Goal: Communication & Community: Ask a question

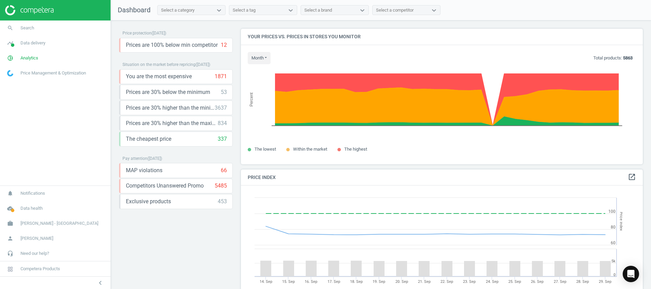
scroll to position [173, 410]
click at [8, 212] on icon "cloud_done" at bounding box center [10, 208] width 13 height 13
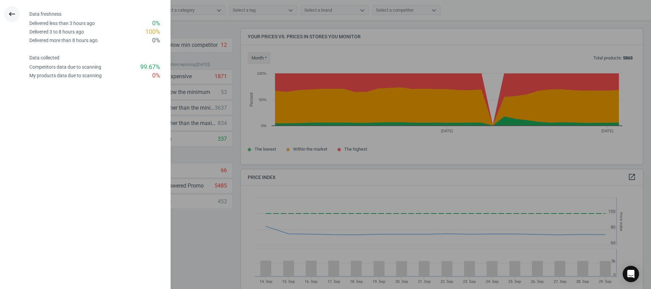
click at [8, 10] on button "keyboard_backspace" at bounding box center [12, 14] width 16 height 16
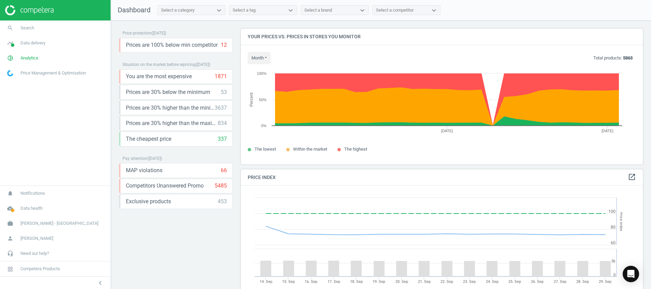
drag, startPoint x: 30, startPoint y: 10, endPoint x: 33, endPoint y: 13, distance: 4.6
click at [30, 10] on img at bounding box center [29, 10] width 48 height 10
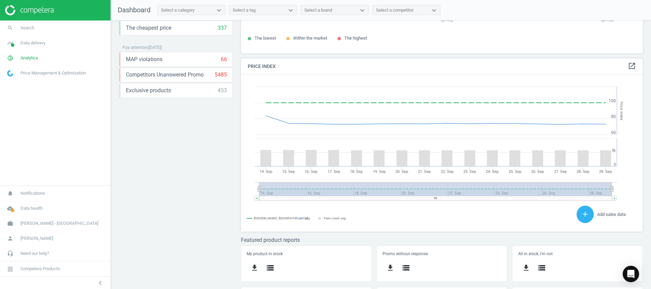
scroll to position [187, 0]
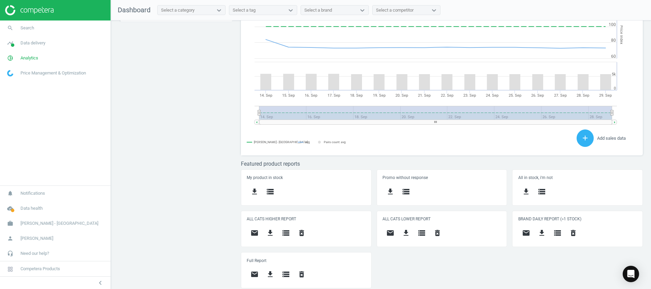
click at [152, 154] on div "Price protection ( [DATE] ) Prices are 100% below min competitor 12 keyboard_ar…" at bounding box center [381, 155] width 540 height 271
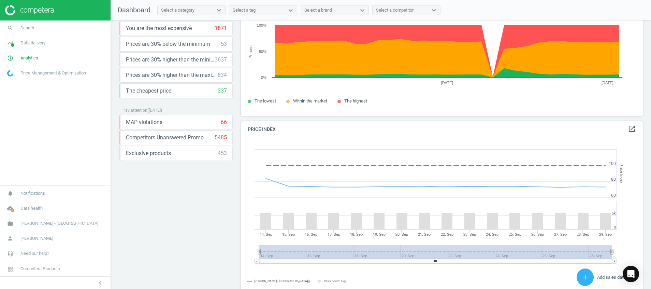
scroll to position [0, 0]
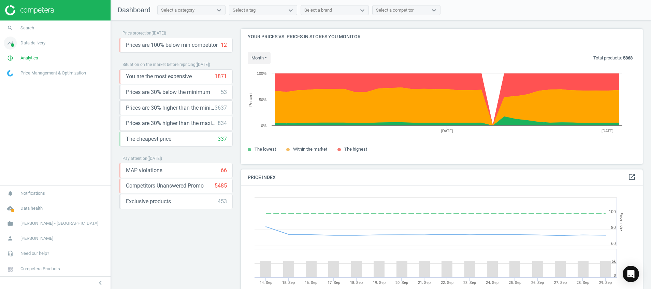
click at [17, 42] on span "timeline" at bounding box center [10, 42] width 20 height 15
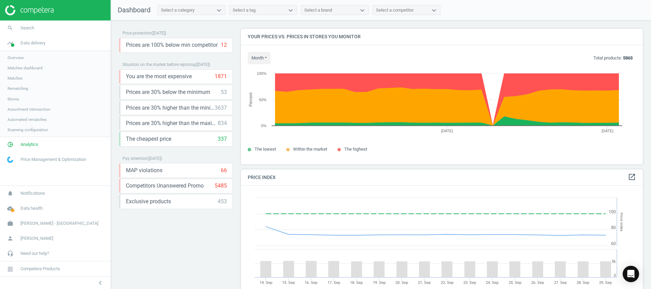
click at [17, 78] on span "Matches" at bounding box center [15, 77] width 15 height 5
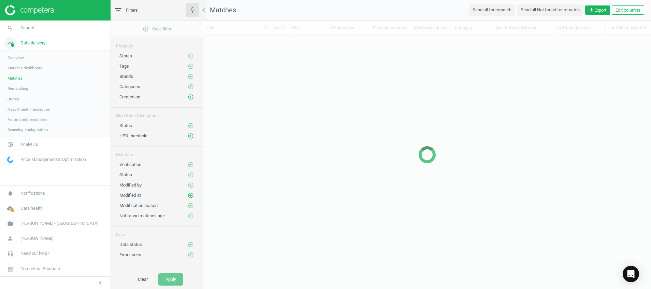
scroll to position [225, 440]
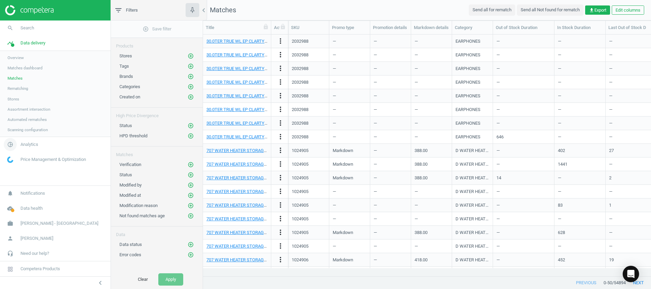
click at [15, 141] on icon "pie_chart_outlined" at bounding box center [10, 144] width 13 height 13
click at [18, 81] on span "Products" at bounding box center [16, 82] width 16 height 5
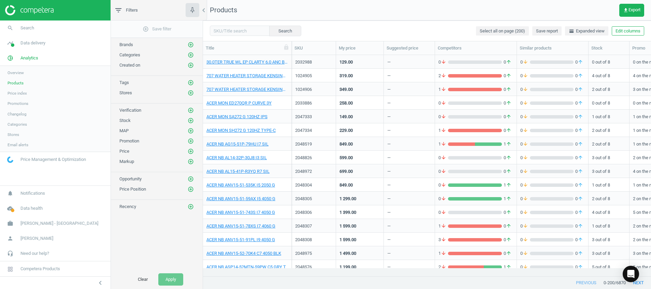
click at [44, 5] on img at bounding box center [29, 10] width 48 height 10
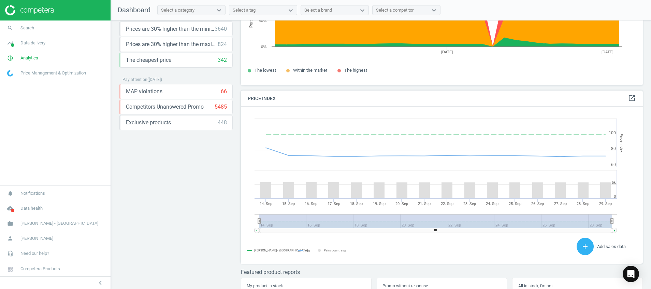
scroll to position [187, 0]
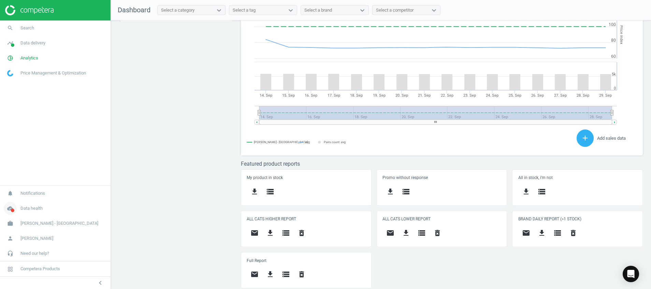
click at [8, 208] on icon "cloud_done" at bounding box center [10, 208] width 13 height 13
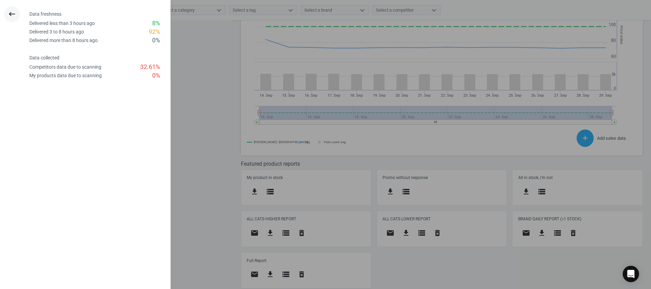
click at [12, 12] on icon "keyboard_backspace" at bounding box center [12, 14] width 8 height 8
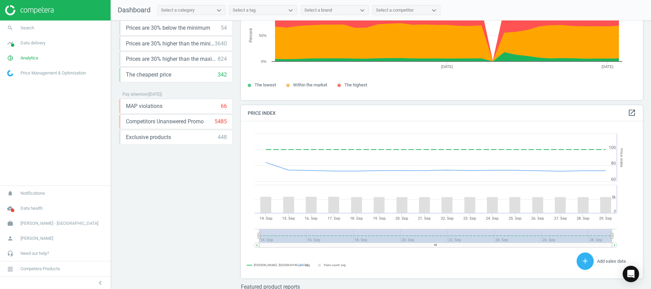
scroll to position [0, 0]
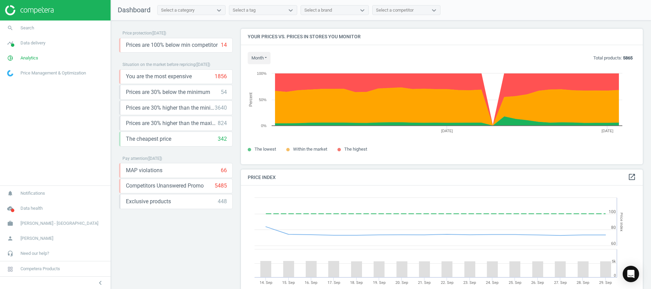
click at [43, 10] on img at bounding box center [29, 10] width 48 height 10
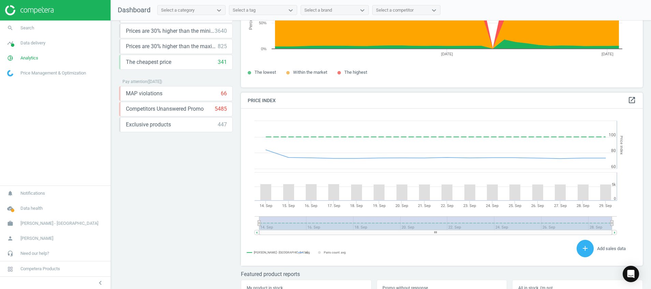
scroll to position [187, 0]
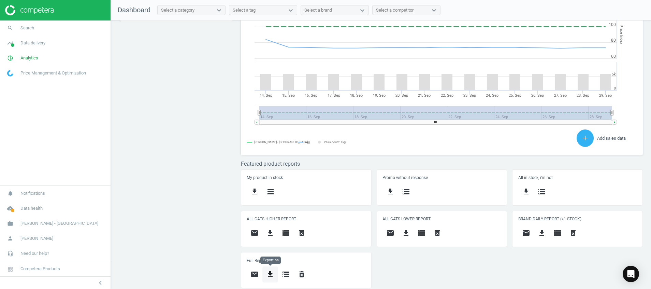
click at [268, 273] on icon "get_app" at bounding box center [270, 274] width 8 height 8
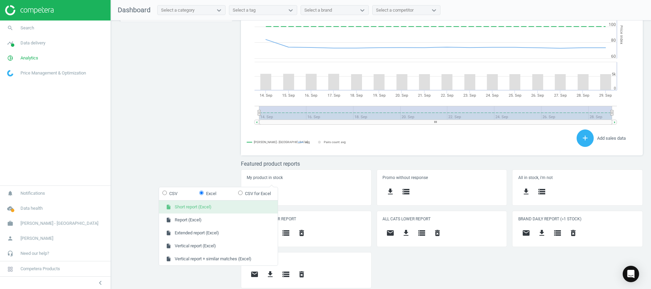
click at [219, 209] on button "insert_drive_file Short report (Excel)" at bounding box center [218, 206] width 119 height 13
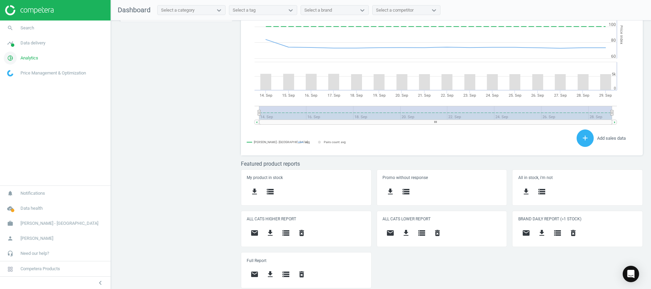
click at [12, 53] on icon "pie_chart_outlined" at bounding box center [10, 58] width 13 height 13
click at [15, 85] on span "Products" at bounding box center [16, 82] width 16 height 5
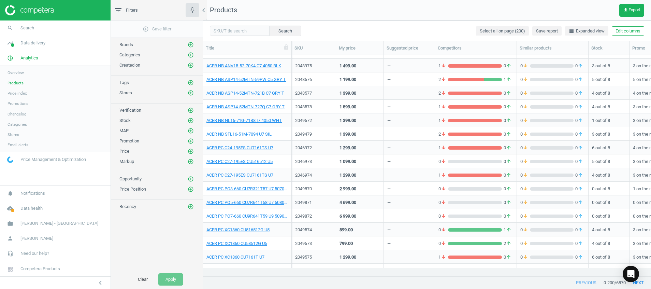
scroll to position [153, 0]
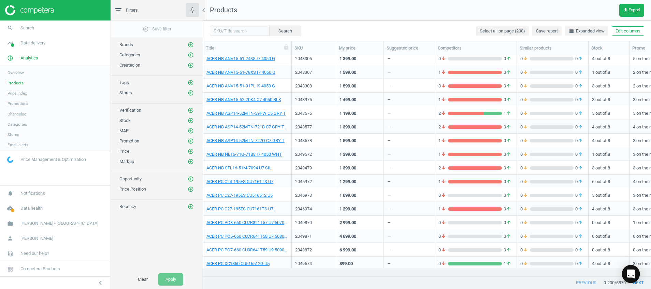
click at [631, 276] on icon "Open Intercom Messenger" at bounding box center [630, 273] width 9 height 9
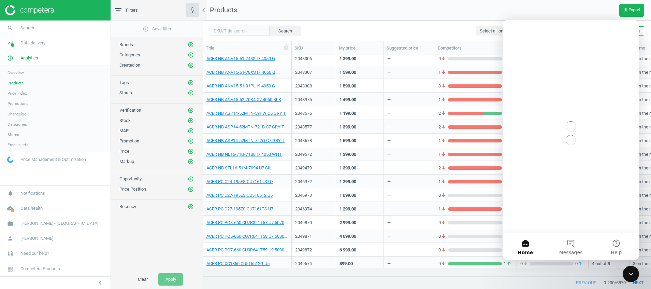
scroll to position [0, 0]
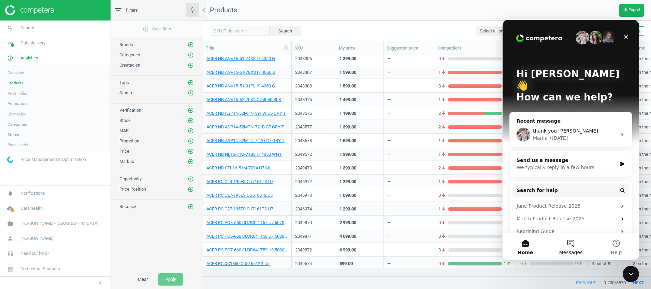
click at [577, 243] on button "Messages" at bounding box center [570, 246] width 45 height 27
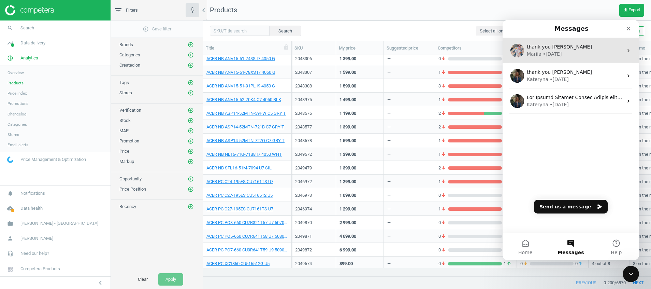
click at [547, 49] on span "thank you mariia" at bounding box center [559, 46] width 65 height 5
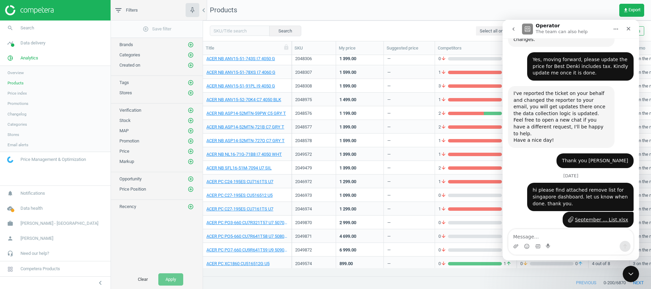
scroll to position [2001, 0]
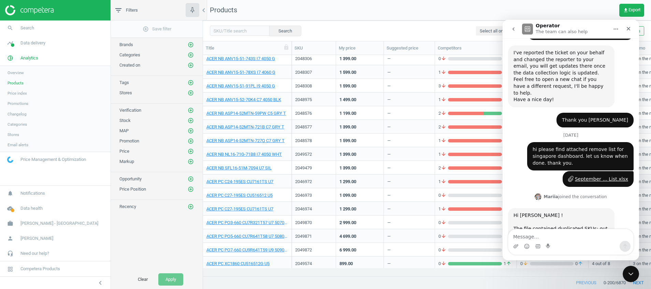
click at [510, 31] on button "go back" at bounding box center [513, 29] width 13 height 13
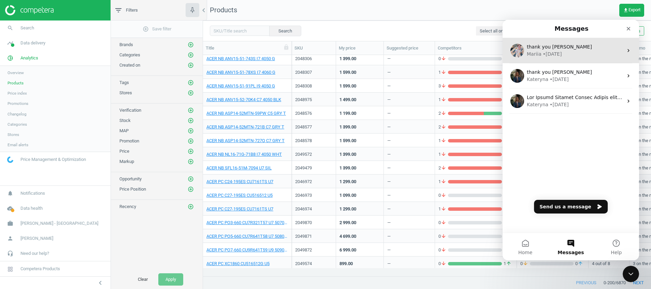
click at [575, 49] on div "thank you mariia" at bounding box center [575, 46] width 96 height 7
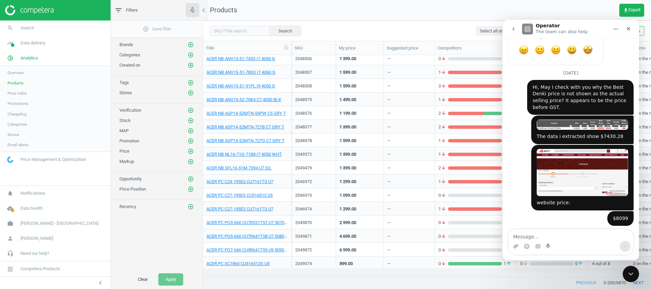
scroll to position [1823, 0]
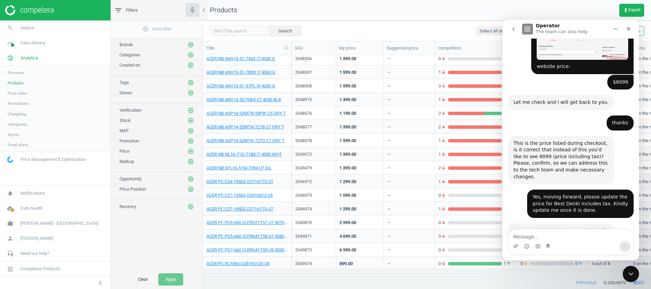
click at [514, 34] on button "go back" at bounding box center [513, 29] width 13 height 13
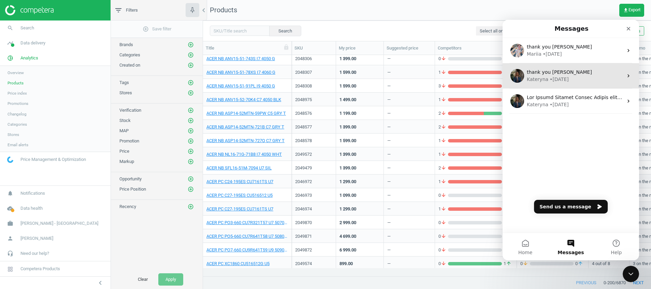
click at [546, 72] on span "thank you Kateryna" at bounding box center [559, 71] width 65 height 5
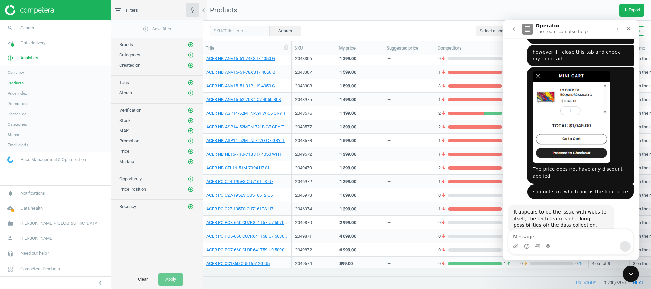
scroll to position [1758, 0]
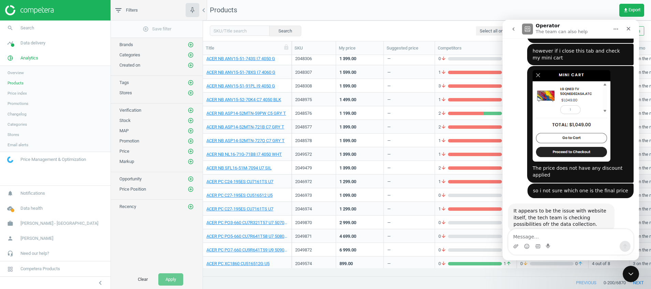
click at [507, 30] on button "go back" at bounding box center [513, 29] width 13 height 13
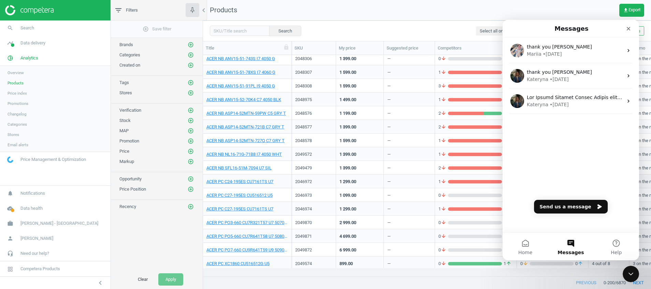
scroll to position [0, 0]
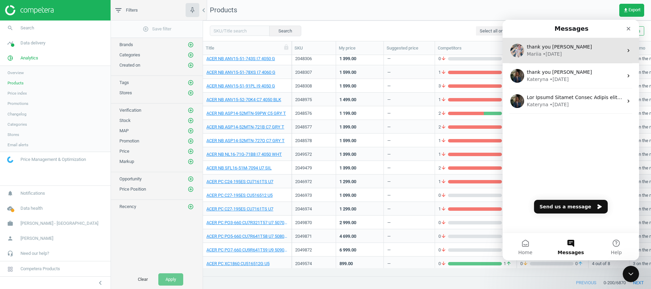
click at [543, 51] on div "• 4d ago" at bounding box center [552, 53] width 19 height 7
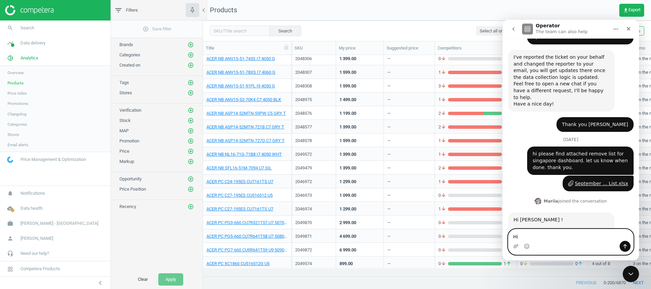
scroll to position [1953, 0]
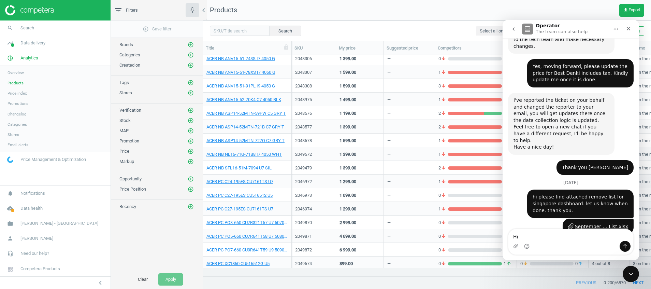
drag, startPoint x: 541, startPoint y: 165, endPoint x: 505, endPoint y: 133, distance: 48.1
copy div "September 24 Hi please help me remove these 2 products for Singapore dashboard:…"
drag, startPoint x: 523, startPoint y: 234, endPoint x: 992, endPoint y: 249, distance: 469.9
click at [502, 230] on html "Operator The team can also help We engineer the best in class AI Pricing Platfo…" at bounding box center [570, 140] width 136 height 240
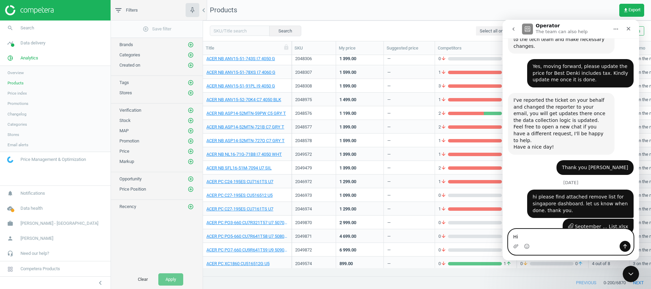
paste textarea "September 24 Hi please help me remove these 2 products for Singapore dashboard:…"
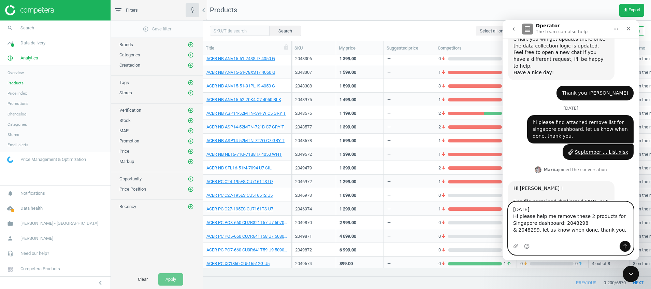
scroll to position [2028, 0]
drag, startPoint x: 513, startPoint y: 215, endPoint x: 502, endPoint y: 182, distance: 34.1
click at [502, 182] on div "We engineer the best in class AI Pricing Platform for Enterprise retailers. Bes…" at bounding box center [570, 149] width 136 height 222
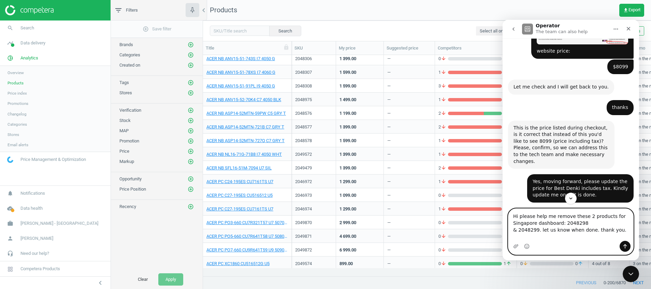
scroll to position [1817, 0]
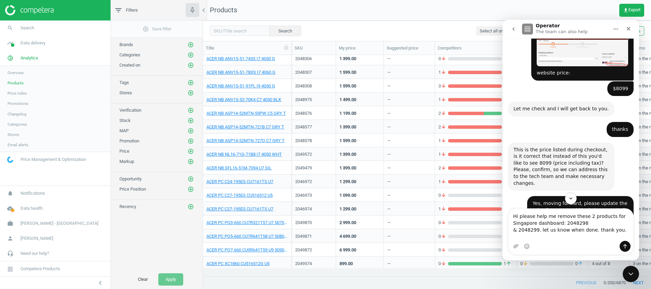
drag, startPoint x: 573, startPoint y: 128, endPoint x: 522, endPoint y: 110, distance: 53.8
copy div "hi please find attached remove list for singapore dashboard. let us know when d…"
click at [583, 230] on textarea "Hi please help me remove these 2 products for Singapore dashboard: 2048298 & 20…" at bounding box center [570, 224] width 125 height 32
drag, startPoint x: 619, startPoint y: 231, endPoint x: 470, endPoint y: 206, distance: 150.7
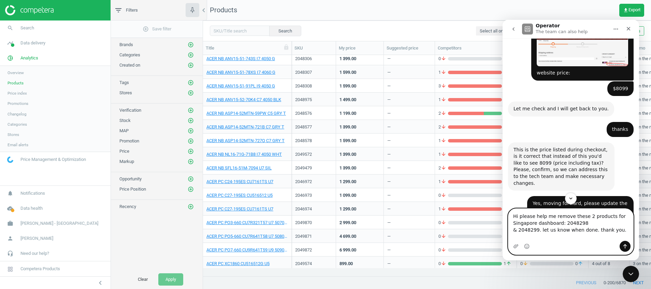
click at [502, 206] on html "Operator The team can also help We engineer the best in class AI Pricing Platfo…" at bounding box center [570, 140] width 136 height 240
paste textarea "hi please find attached remove list for singapore dashboard"
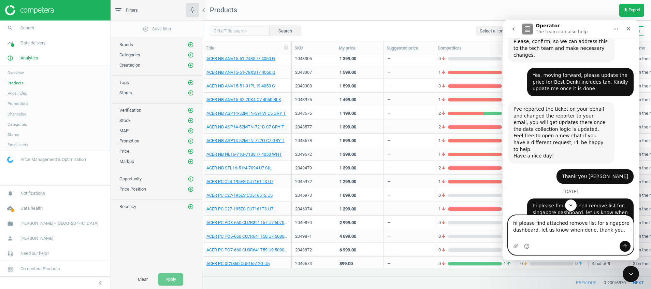
scroll to position [2014, 0]
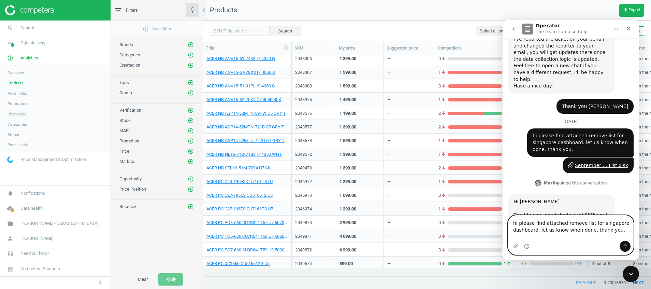
type textarea "hi please find attached remove list for singapore dashboard. let us know when d…"
click at [625, 246] on icon "Send a message…" at bounding box center [625, 246] width 4 height 4
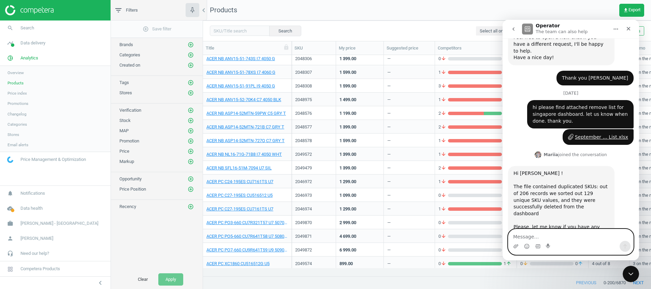
scroll to position [2051, 0]
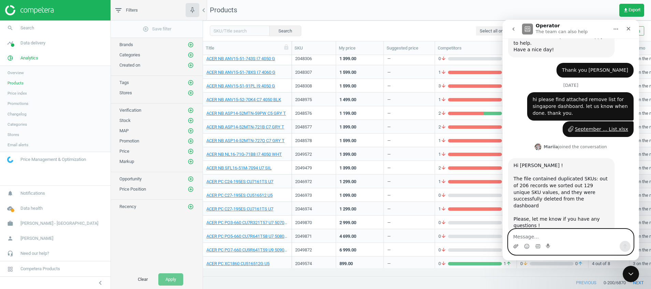
click at [515, 246] on icon "Upload attachment" at bounding box center [515, 245] width 5 height 5
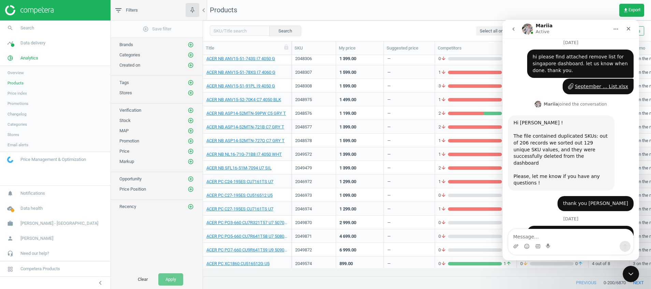
scroll to position [2100, 0]
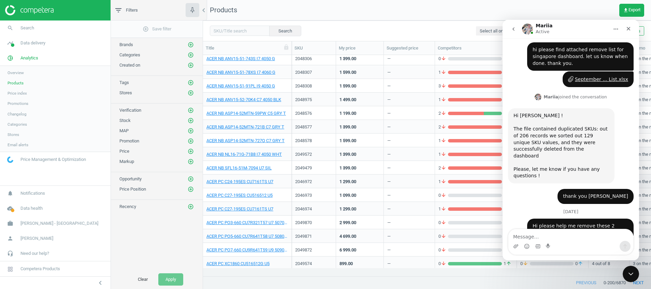
click at [515, 31] on icon "go back" at bounding box center [513, 28] width 5 height 5
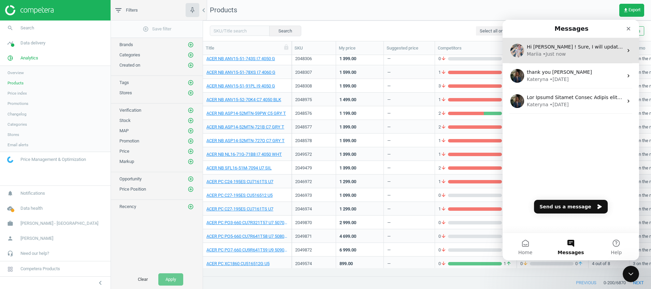
scroll to position [0, 0]
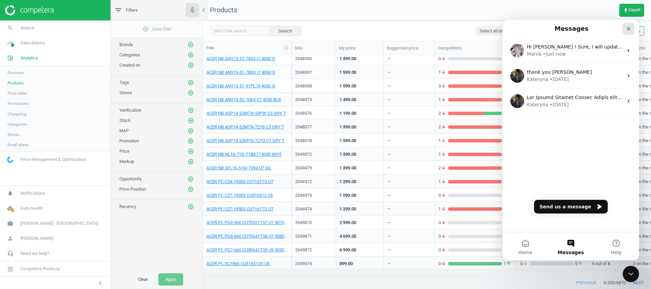
click at [627, 29] on icon "Close" at bounding box center [628, 28] width 5 height 5
